Goal: Task Accomplishment & Management: Manage account settings

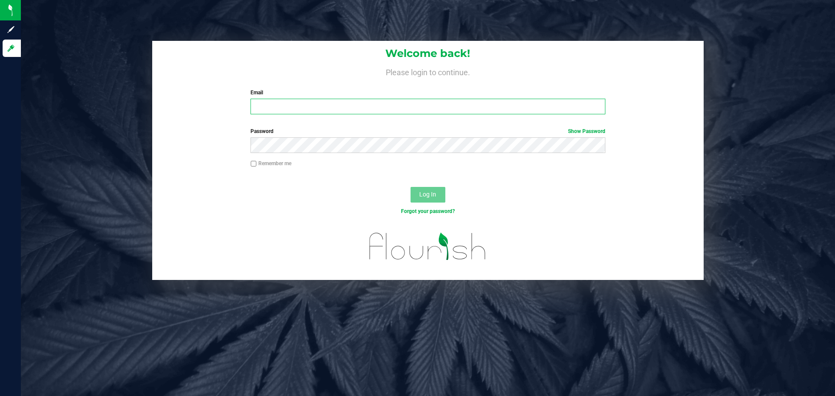
click at [327, 102] on input "Email" at bounding box center [427, 107] width 354 height 16
type input "[EMAIL_ADDRESS][DOMAIN_NAME]"
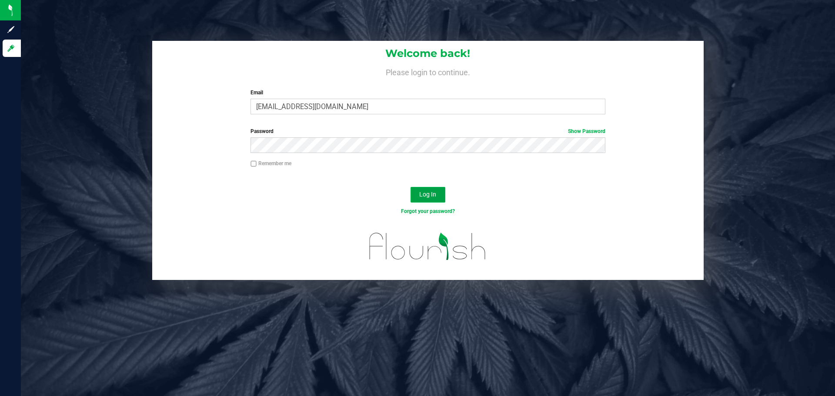
click at [414, 197] on button "Log In" at bounding box center [427, 195] width 35 height 16
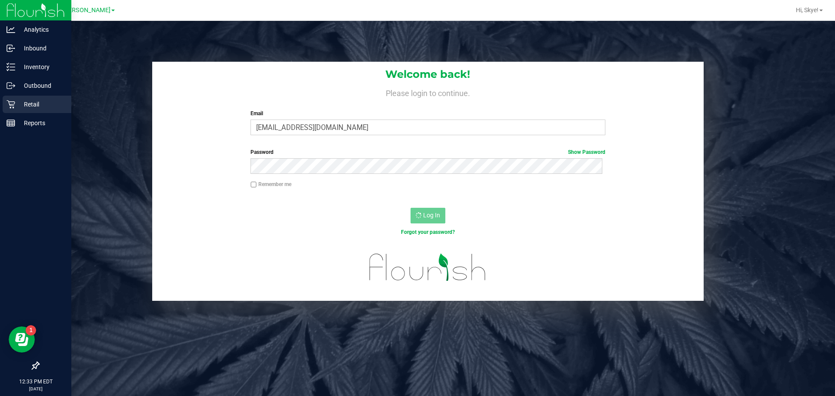
click at [19, 107] on p "Retail" at bounding box center [41, 104] width 52 height 10
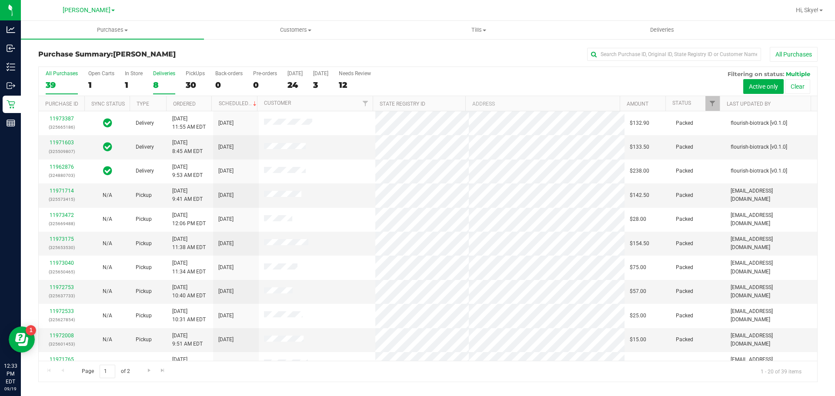
click at [154, 91] on label "Deliveries 8" at bounding box center [164, 82] width 22 height 24
click at [0, 0] on input "Deliveries 8" at bounding box center [0, 0] width 0 height 0
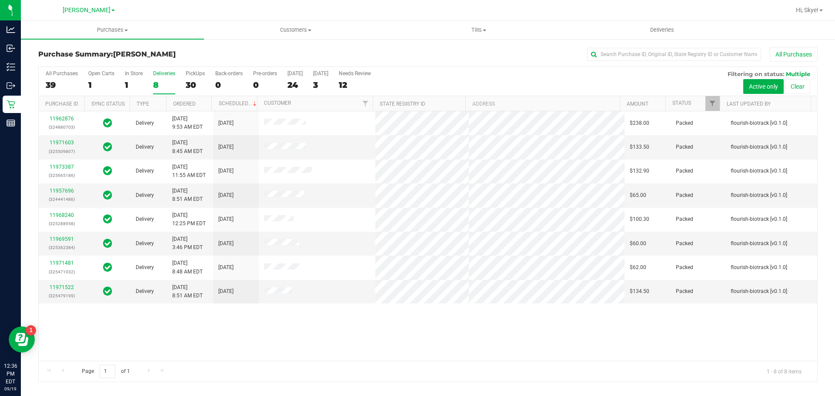
click at [463, 20] on nav "Brandon WC Hi, Skye!" at bounding box center [428, 10] width 814 height 21
click at [461, 29] on span "Tills" at bounding box center [478, 30] width 182 height 8
click at [448, 49] on li "Manage tills" at bounding box center [478, 52] width 183 height 10
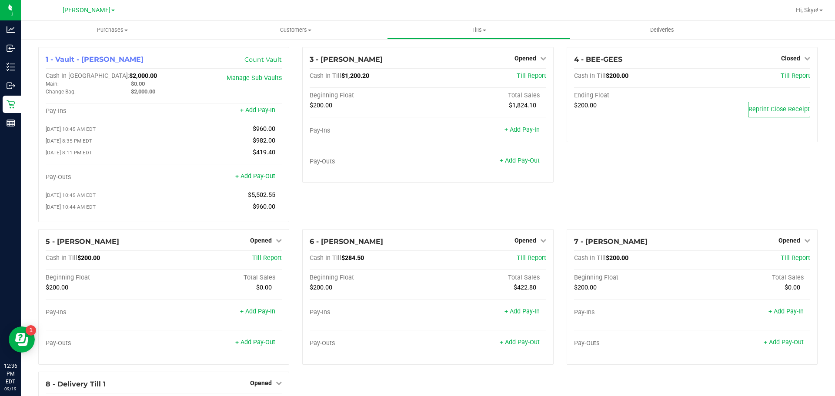
scroll to position [130, 0]
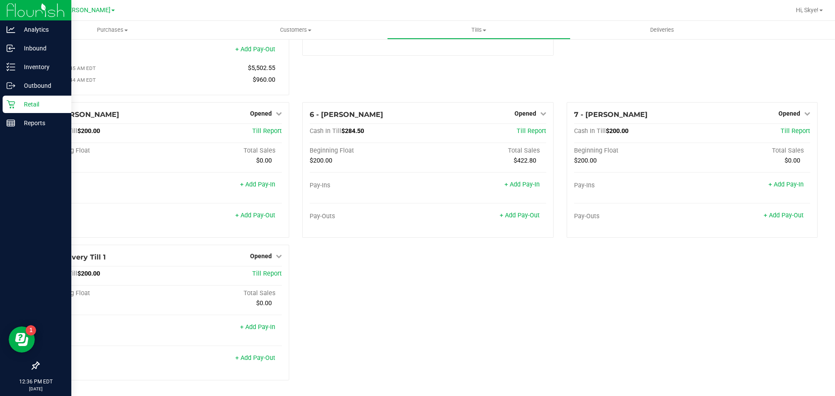
click at [35, 102] on p "Retail" at bounding box center [41, 104] width 52 height 10
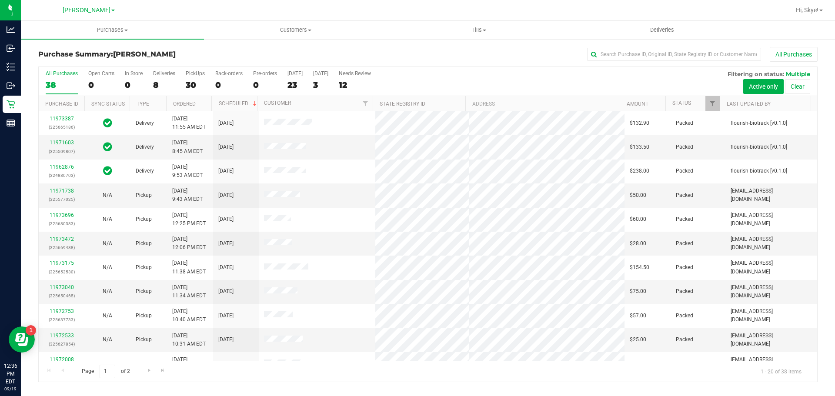
click at [157, 86] on div "8" at bounding box center [164, 85] width 22 height 10
click at [0, 0] on input "Deliveries 8" at bounding box center [0, 0] width 0 height 0
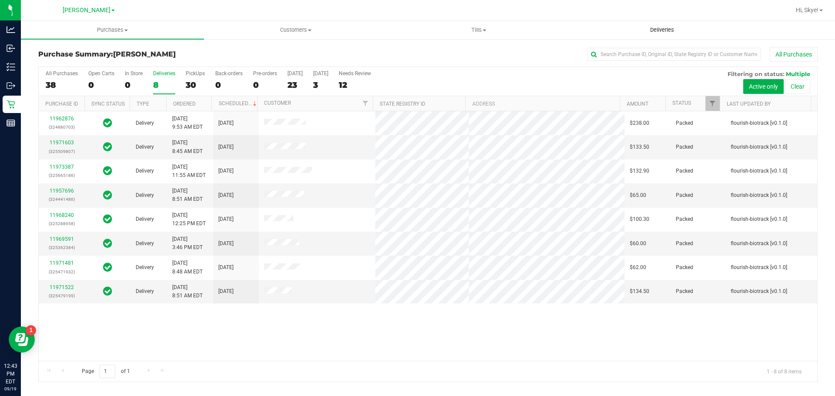
click at [640, 30] on span "Deliveries" at bounding box center [661, 30] width 47 height 8
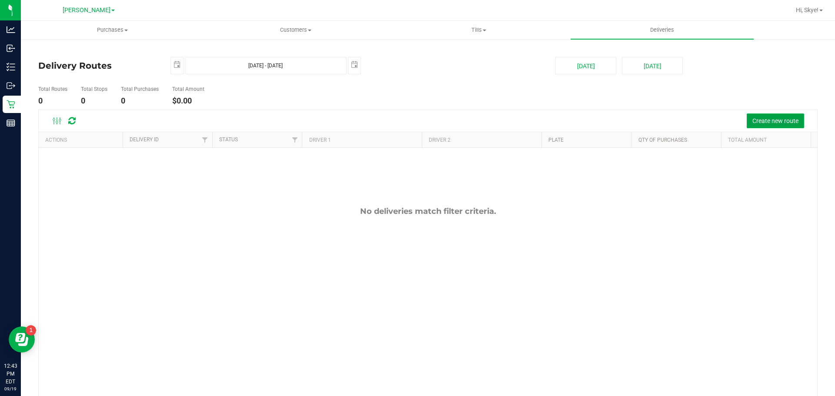
click at [746, 121] on button "Create new route" at bounding box center [774, 120] width 57 height 15
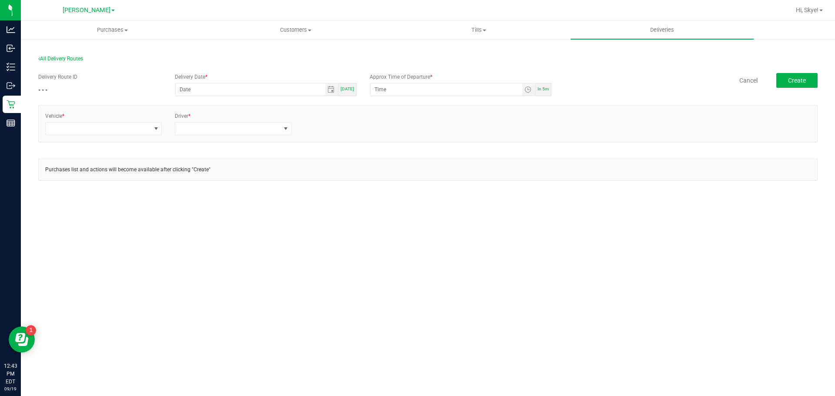
click at [350, 85] on div "Today" at bounding box center [347, 89] width 18 height 13
type input "[DATE]"
click at [527, 91] on span "Toggle time list" at bounding box center [527, 89] width 7 height 7
click at [389, 195] on li "1" at bounding box center [387, 199] width 21 height 12
click at [412, 186] on span "00" at bounding box center [415, 186] width 6 height 6
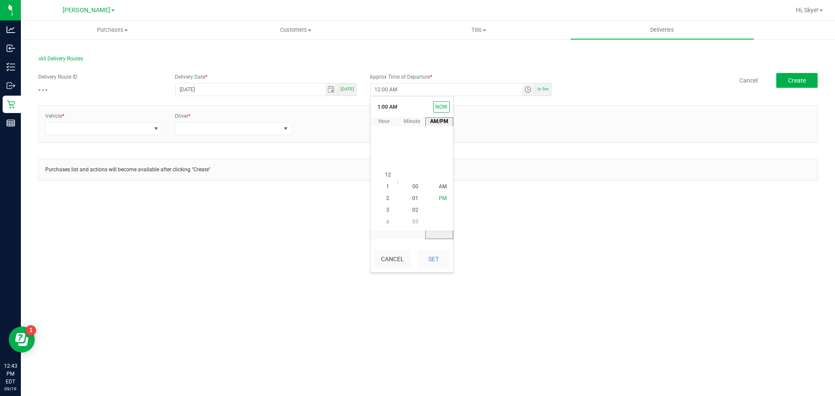
click at [437, 203] on li "PM" at bounding box center [442, 199] width 21 height 12
click at [441, 252] on button "Set" at bounding box center [433, 259] width 33 height 19
type input "1:00 PM"
click at [376, 227] on div "Purchases Summary of purchases Fulfillment All purchases Customers All customer…" at bounding box center [428, 208] width 814 height 375
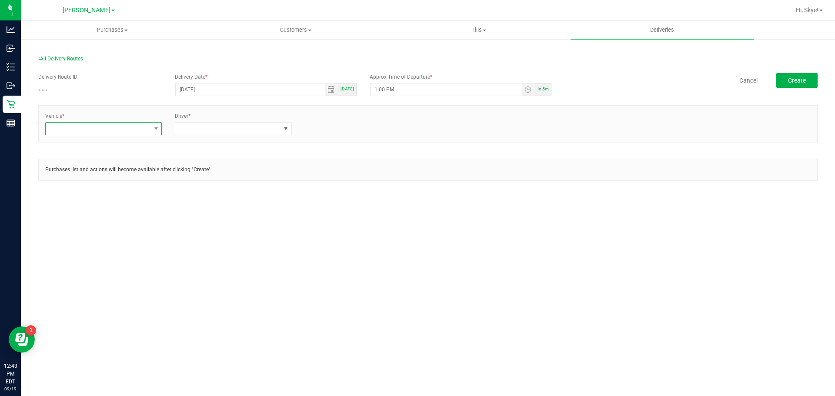
click at [118, 130] on span at bounding box center [98, 129] width 105 height 12
type input "esc"
click at [135, 184] on li "FL-ESCAPE-19" at bounding box center [104, 180] width 116 height 15
click at [207, 129] on span at bounding box center [227, 129] width 105 height 12
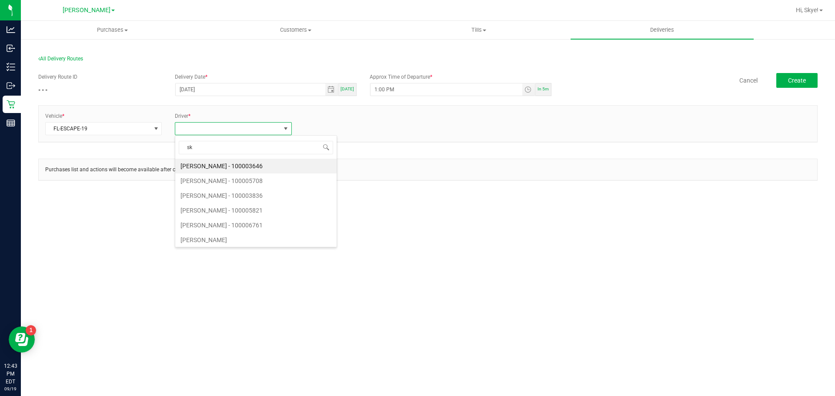
type input "s"
type input "coy"
click at [206, 166] on li "Andrew Coyle - 100007707" at bounding box center [233, 166] width 116 height 15
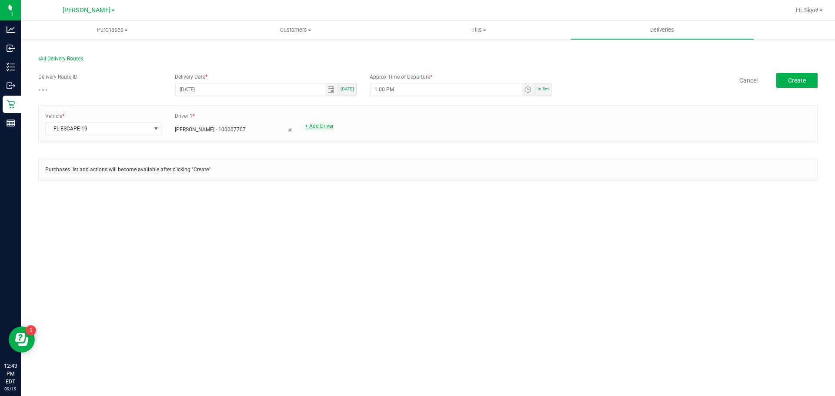
click at [324, 127] on link "+ Add Driver" at bounding box center [319, 126] width 29 height 6
click at [324, 127] on span at bounding box center [357, 129] width 105 height 12
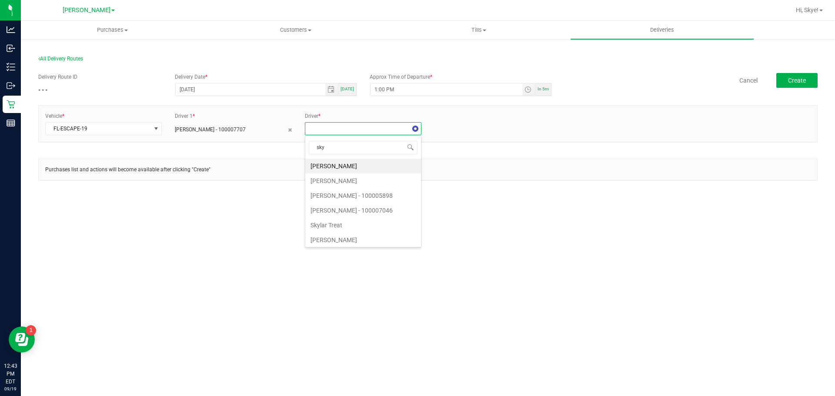
type input "skye"
click at [328, 163] on li "Skye Miller - 100007046" at bounding box center [363, 166] width 116 height 15
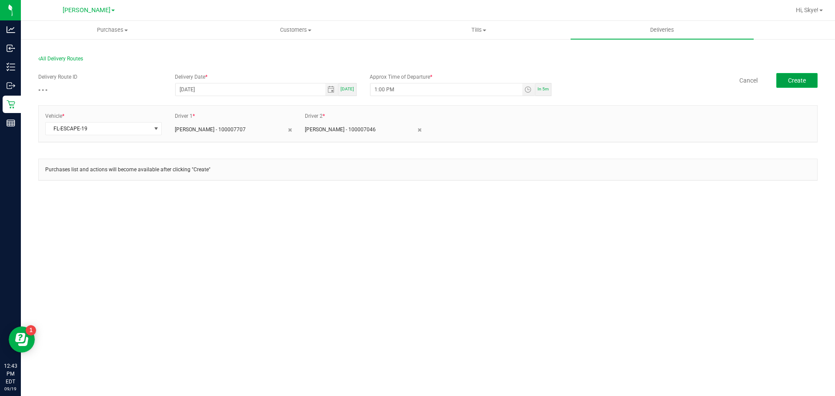
click at [802, 83] on span "Create" at bounding box center [797, 80] width 18 height 7
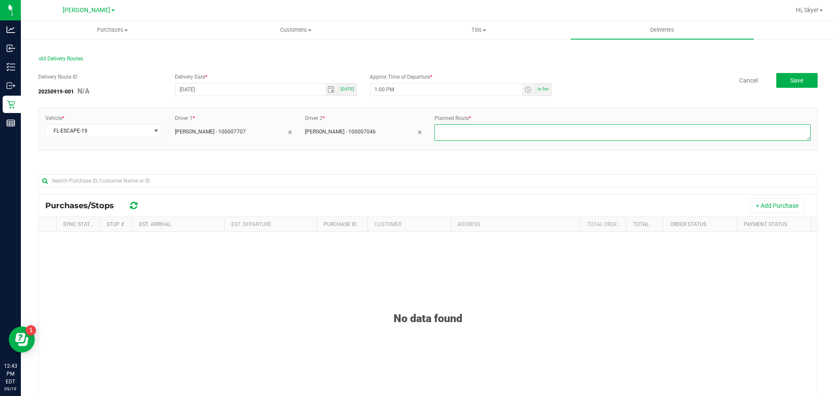
click at [470, 130] on textarea at bounding box center [622, 132] width 376 height 17
type textarea "1-4"
click at [456, 278] on div "No data found" at bounding box center [428, 386] width 778 height 308
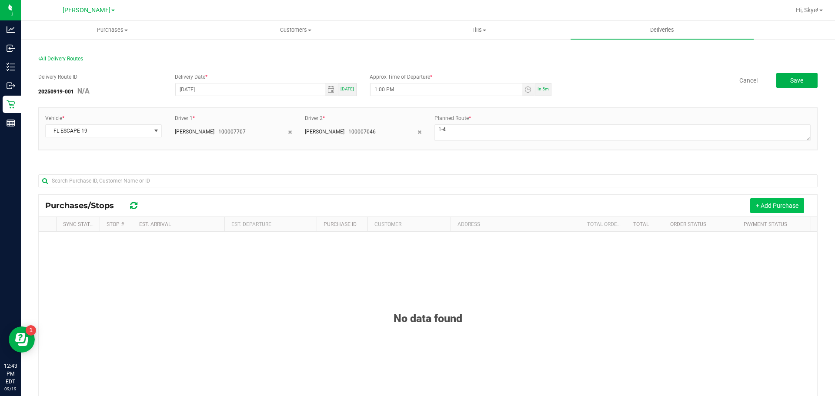
click at [750, 206] on button "+ Add Purchase" at bounding box center [777, 205] width 54 height 15
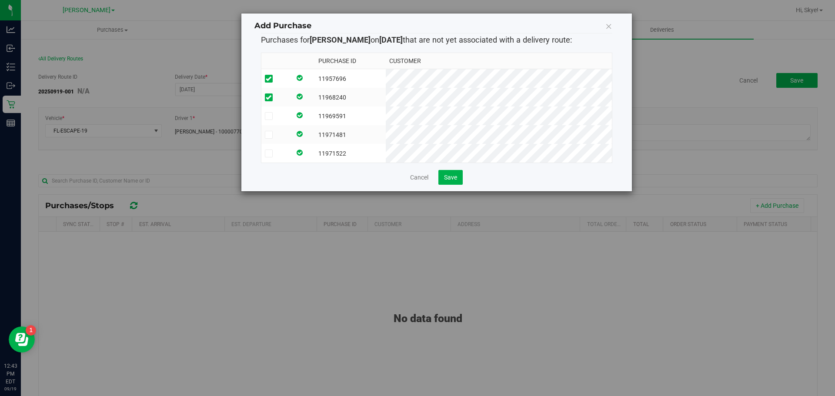
click at [386, 117] on td "11969591" at bounding box center [350, 116] width 71 height 19
click at [386, 134] on td "11971481" at bounding box center [350, 134] width 71 height 19
click at [455, 181] on span "Save" at bounding box center [450, 177] width 13 height 7
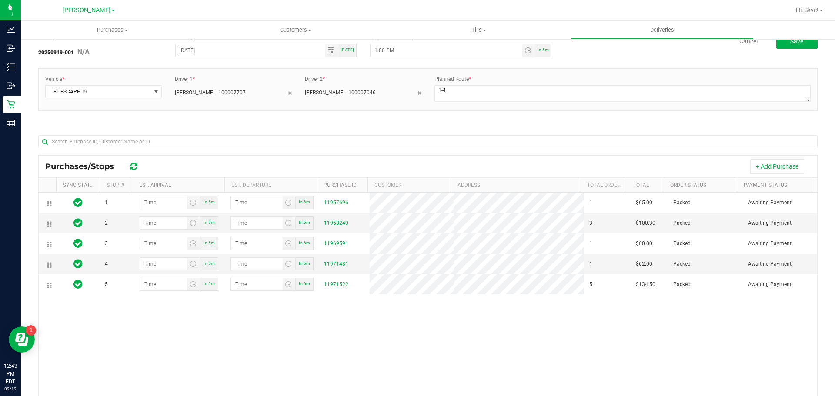
scroll to position [60, 0]
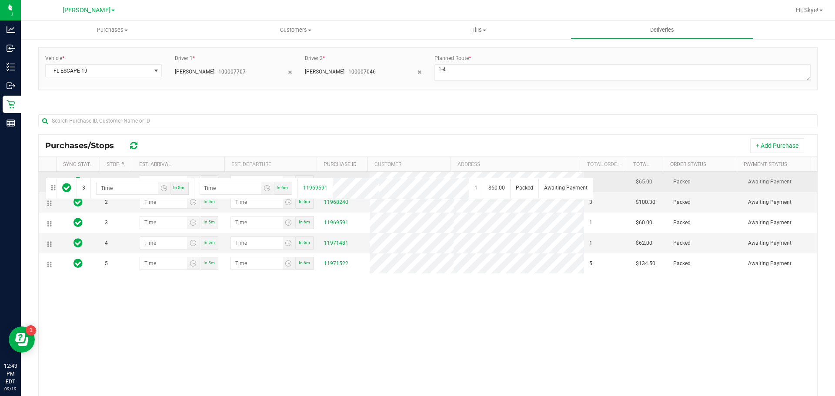
drag, startPoint x: 53, startPoint y: 224, endPoint x: 44, endPoint y: 177, distance: 48.3
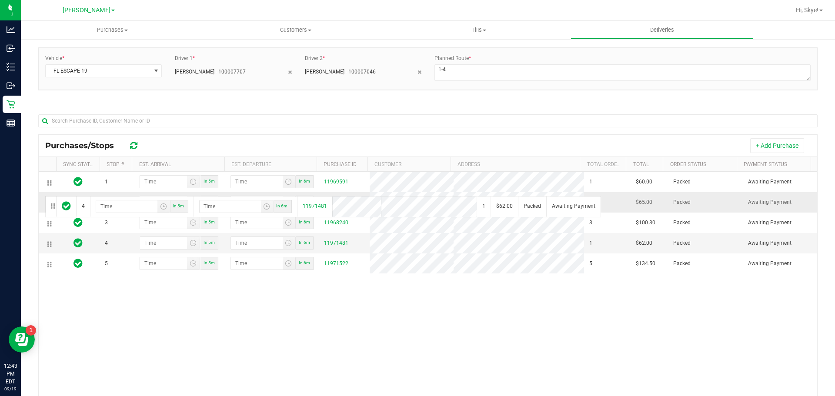
drag, startPoint x: 49, startPoint y: 244, endPoint x: 44, endPoint y: 195, distance: 48.9
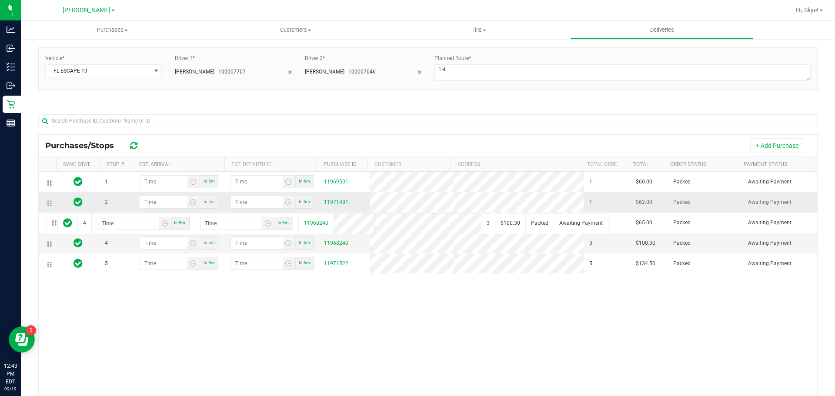
drag, startPoint x: 53, startPoint y: 243, endPoint x: 45, endPoint y: 211, distance: 32.9
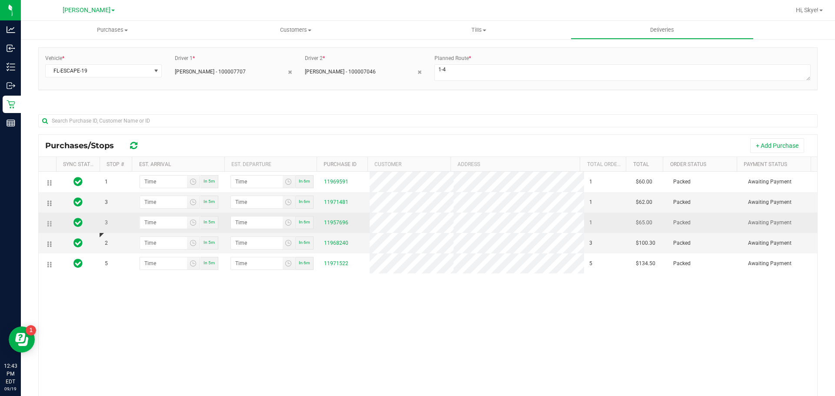
click at [47, 213] on div "Purchases/Stops + Add Purchase Sync Status Stop # Est. Arrival Est. Departure P…" at bounding box center [427, 288] width 779 height 308
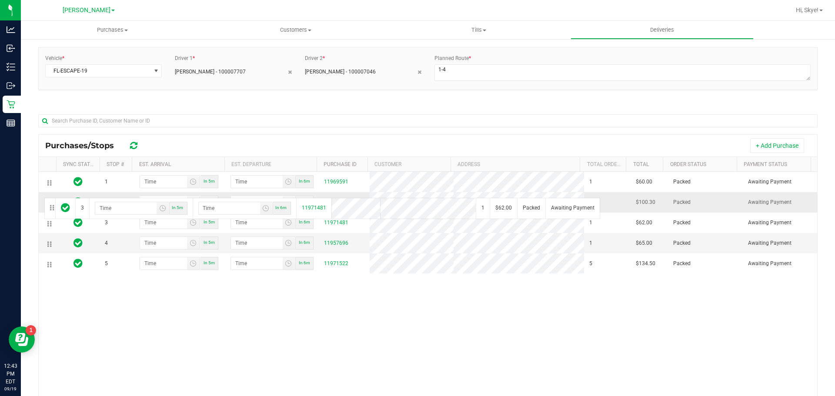
drag, startPoint x: 48, startPoint y: 226, endPoint x: 43, endPoint y: 195, distance: 31.4
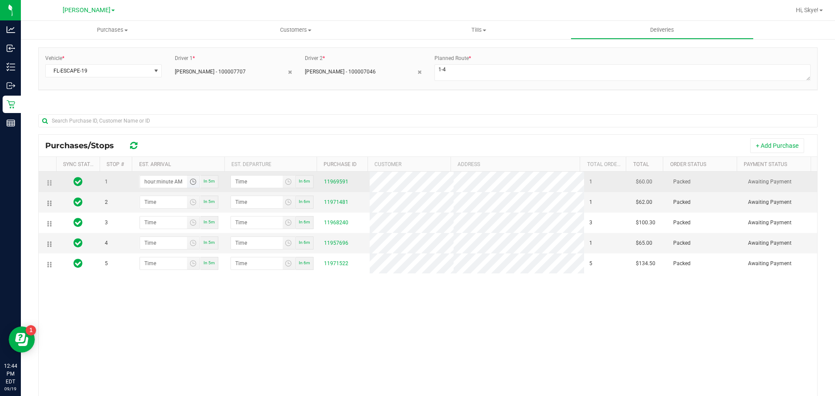
click at [162, 180] on input "hour:minute AM" at bounding box center [163, 182] width 47 height 12
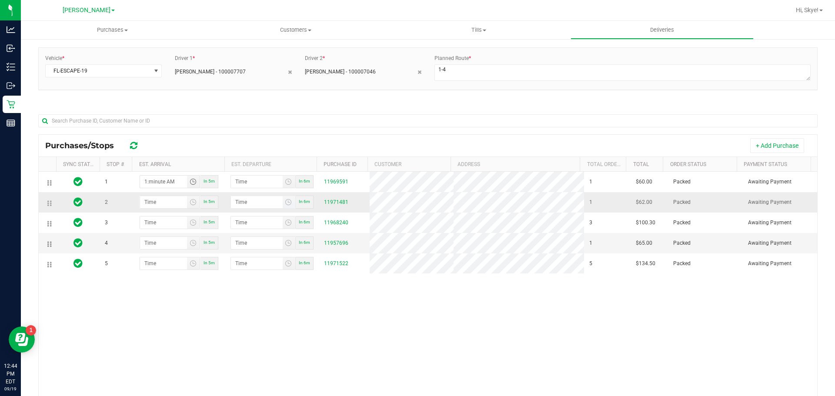
type input "1:03 AM"
type input "1:04 AM"
type input "1:30 AM"
type input "1:31 AM"
type input "1:30 PM"
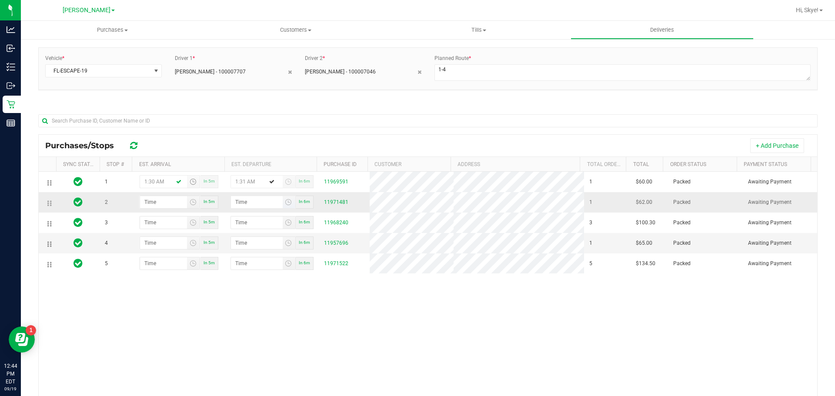
type input "1:31 PM"
type input "1:30 PM"
click at [156, 207] on input "hour:minute AM" at bounding box center [163, 202] width 47 height 12
type input "2:00 AM"
type input "2:01 AM"
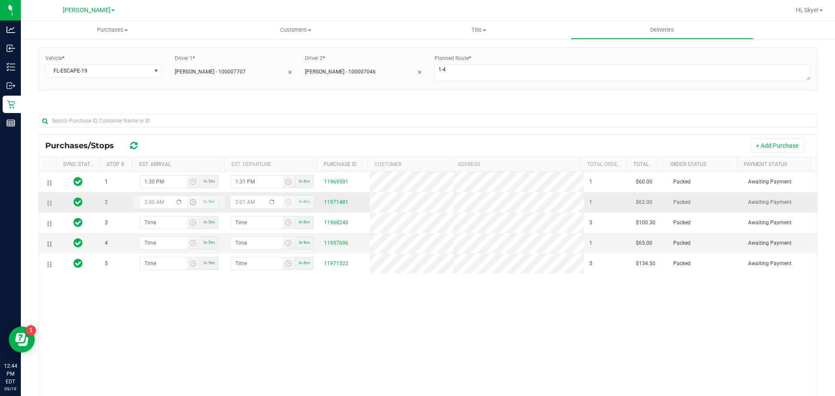
type input "2:00 PM"
type input "2:01 PM"
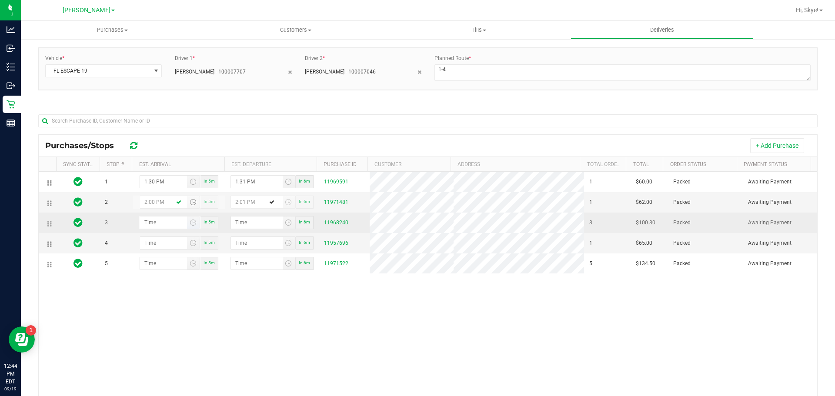
type input "2:00 PM"
click at [143, 225] on input "hour:minute AM" at bounding box center [163, 222] width 47 height 12
type input "2:03 AM"
type input "2:04 AM"
type input "2:30 AM"
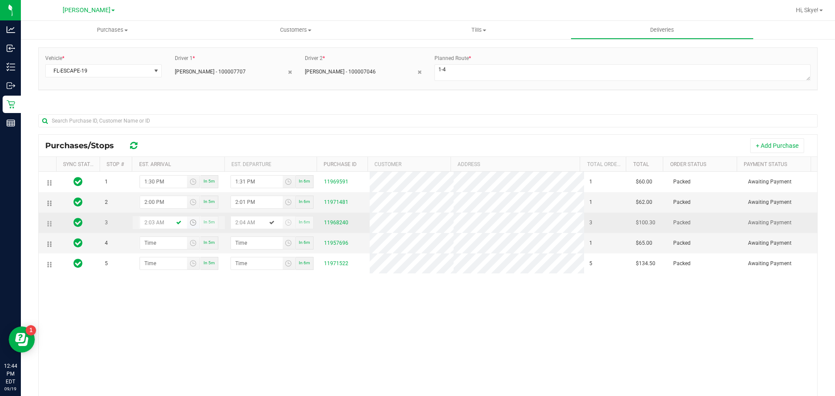
type input "2:31 AM"
type input "2:30 PM"
type input "2:31 PM"
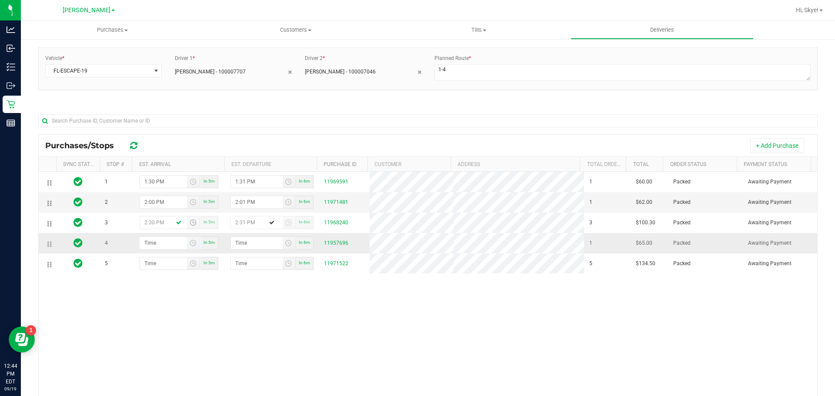
type input "2:30 PM"
click at [147, 247] on input "hour:minute AM" at bounding box center [163, 243] width 47 height 12
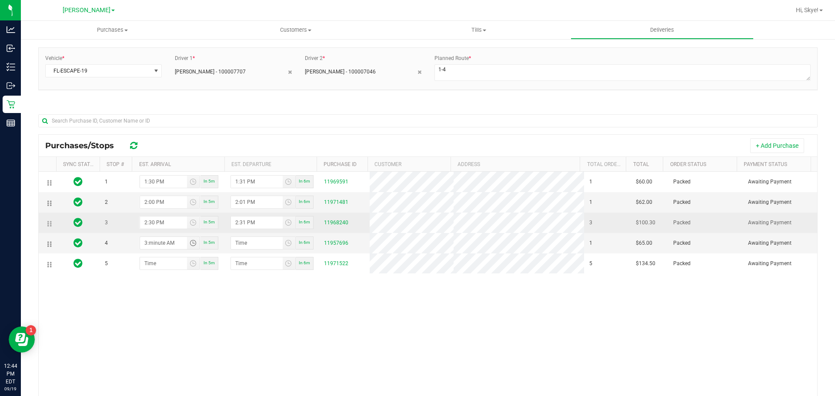
type input "3:00 AM"
type input "3:01 AM"
type input "3:00 PM"
type input "3:01 PM"
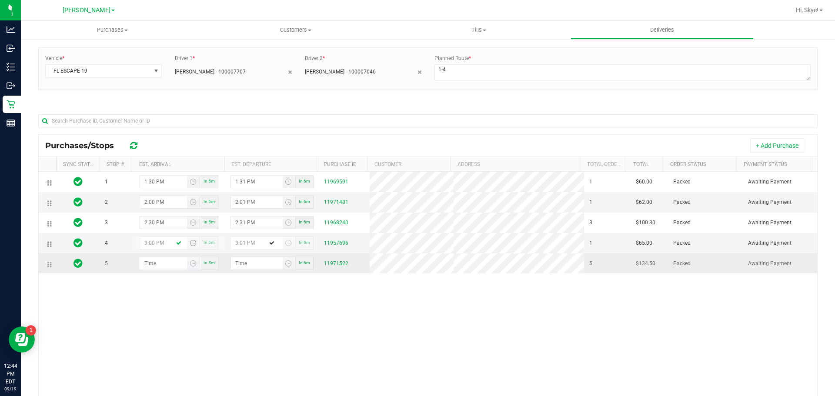
type input "3:00 PM"
click at [147, 260] on input "hour:minute AM" at bounding box center [163, 263] width 47 height 12
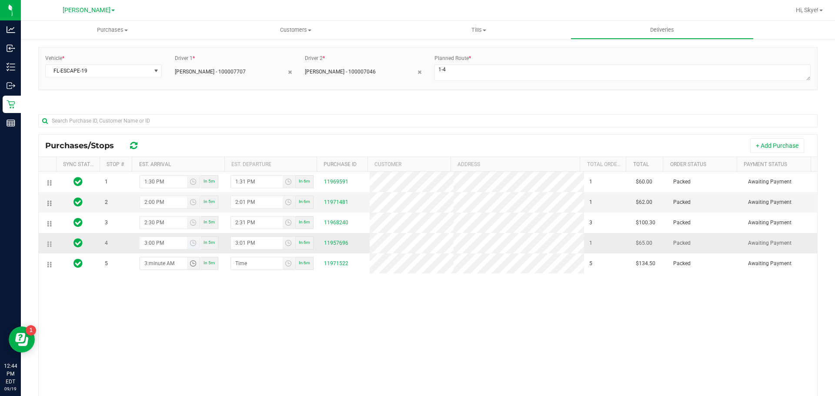
type input "3:03 AM"
type input "3:04 AM"
type input "3:30 AM"
type input "3:31 AM"
type input "3:30 PM"
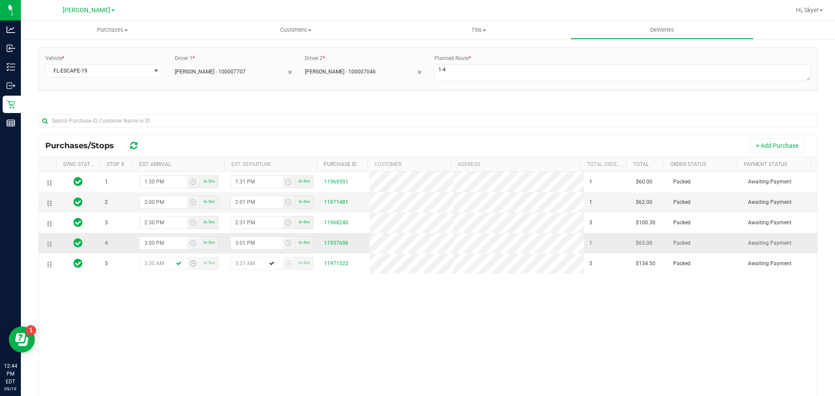
type input "3:31 PM"
type input "3:30 PM"
click at [183, 312] on div "1 1:30 PM In 5m 1:31 PM In 6m 11969591 1 $60.00 Packed Awaiting Payment 2 2:00 …" at bounding box center [428, 297] width 778 height 250
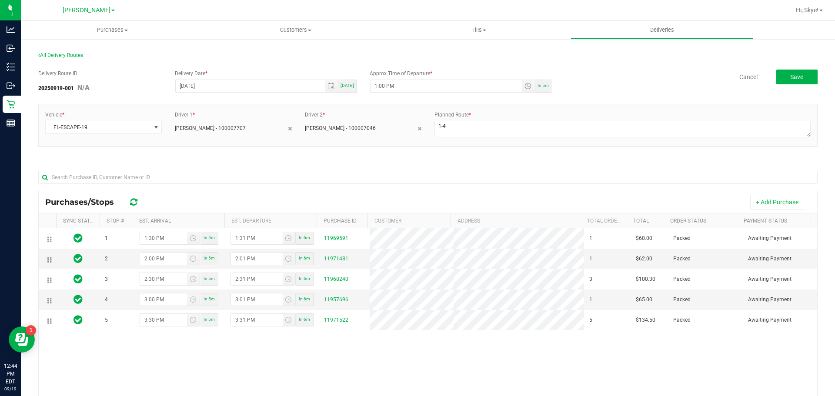
scroll to position [0, 0]
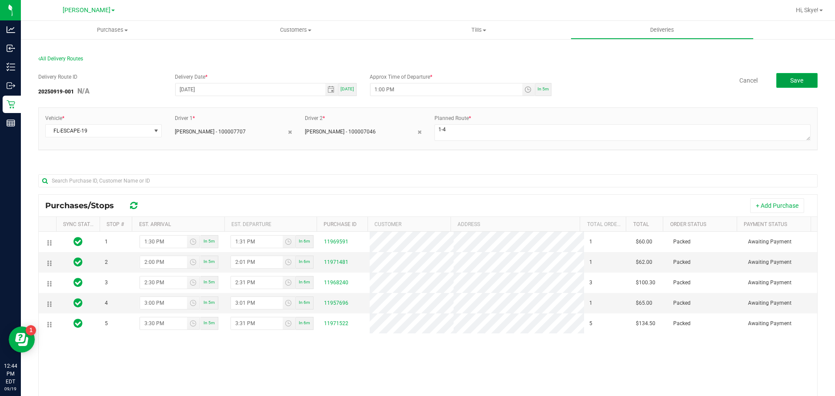
click at [788, 75] on button "Save" at bounding box center [796, 80] width 41 height 15
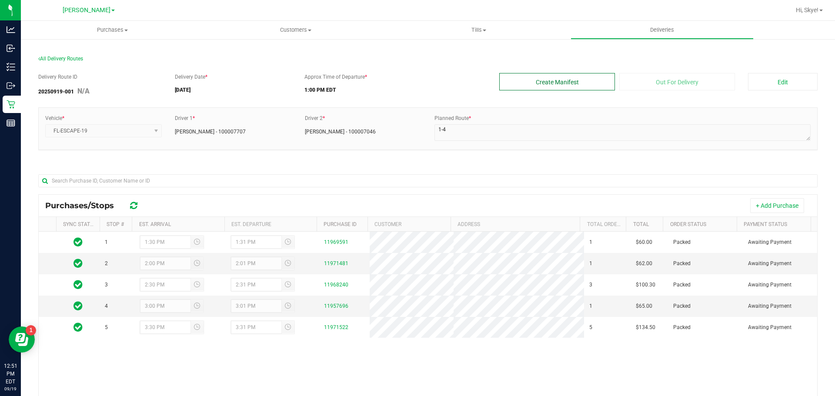
click at [580, 87] on button "Create Manifest" at bounding box center [557, 81] width 116 height 17
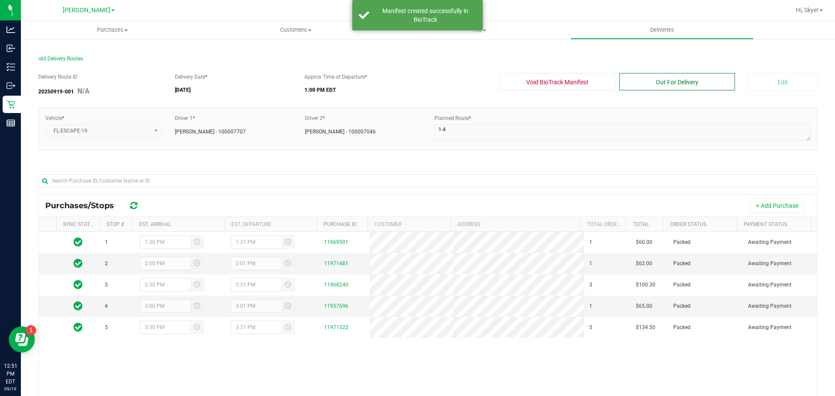
click at [680, 80] on button "Out For Delivery" at bounding box center [677, 81] width 116 height 17
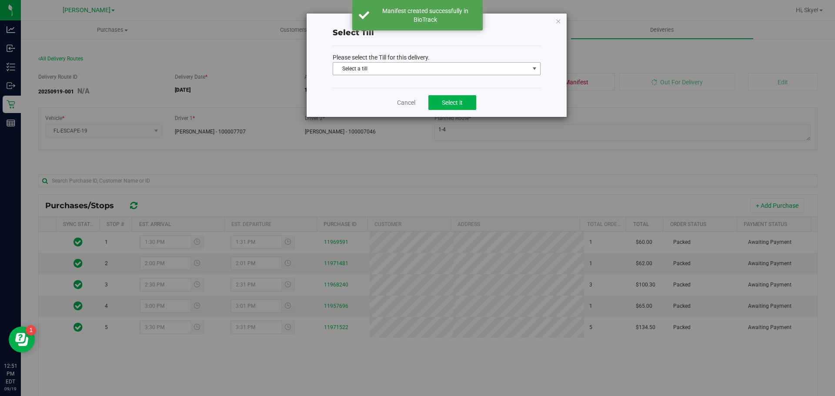
click at [390, 73] on span "Select a till" at bounding box center [431, 69] width 196 height 12
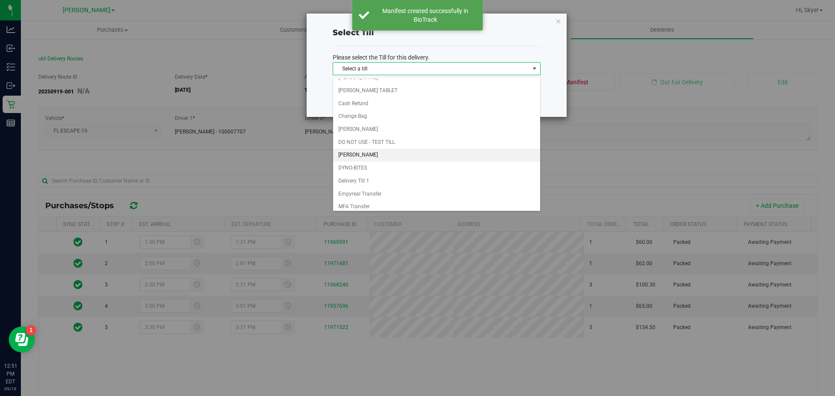
scroll to position [103, 0]
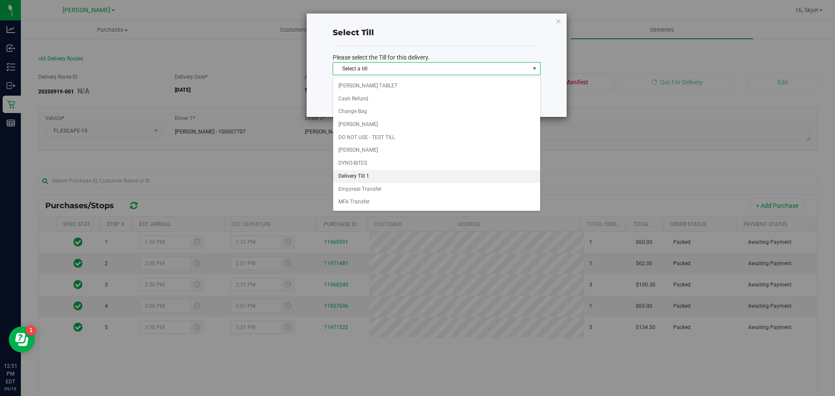
click at [372, 174] on li "Delivery Till 1" at bounding box center [436, 176] width 207 height 13
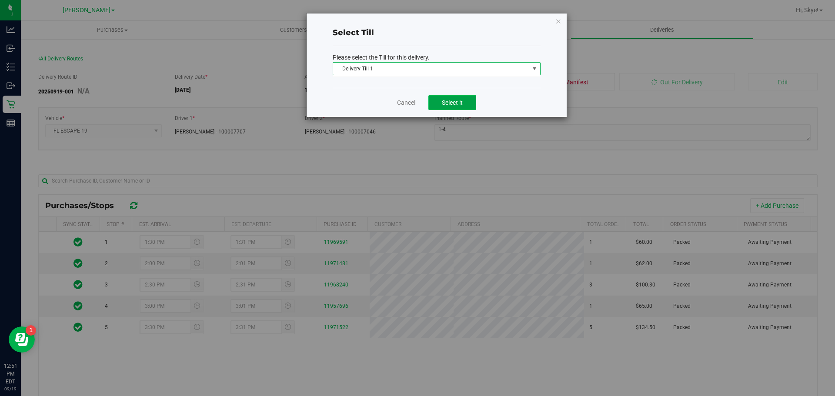
click at [446, 103] on span "Select it" at bounding box center [452, 102] width 21 height 7
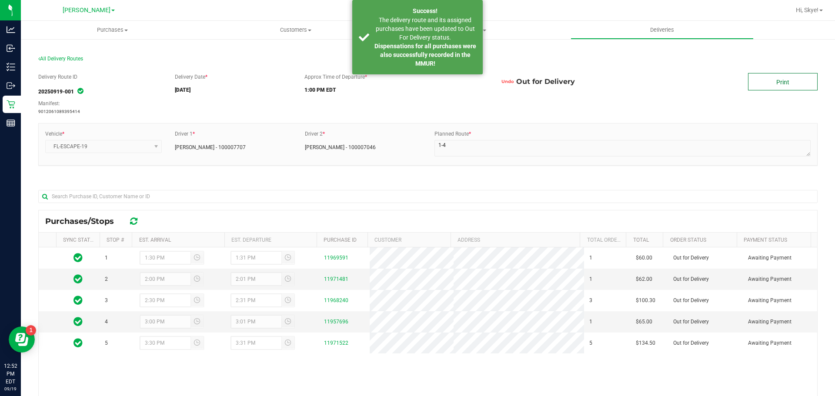
click at [791, 80] on link "Print" at bounding box center [783, 81] width 70 height 17
